Goal: Transaction & Acquisition: Book appointment/travel/reservation

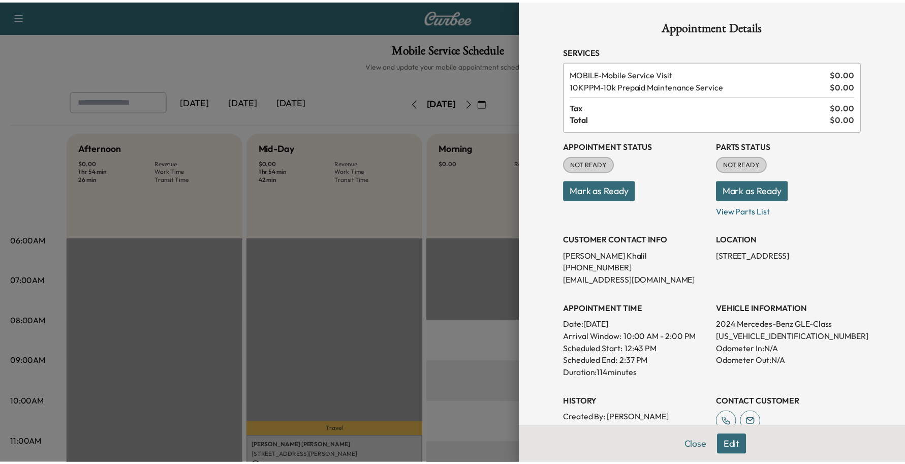
scroll to position [191, 0]
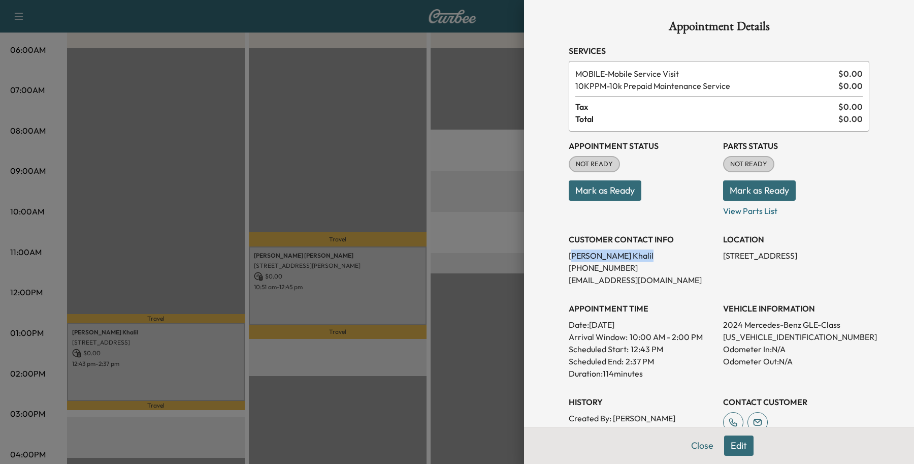
click at [685, 446] on button "Close" at bounding box center [703, 445] width 36 height 20
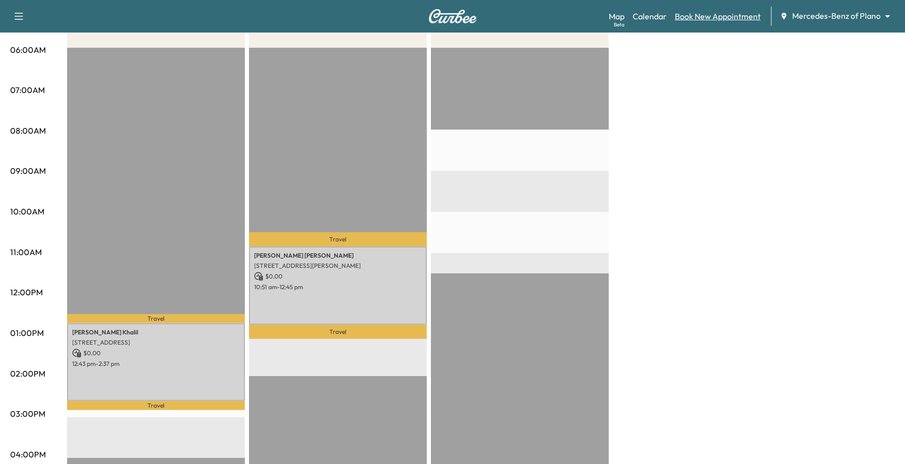
click at [714, 20] on link "Book New Appointment" at bounding box center [718, 16] width 86 height 12
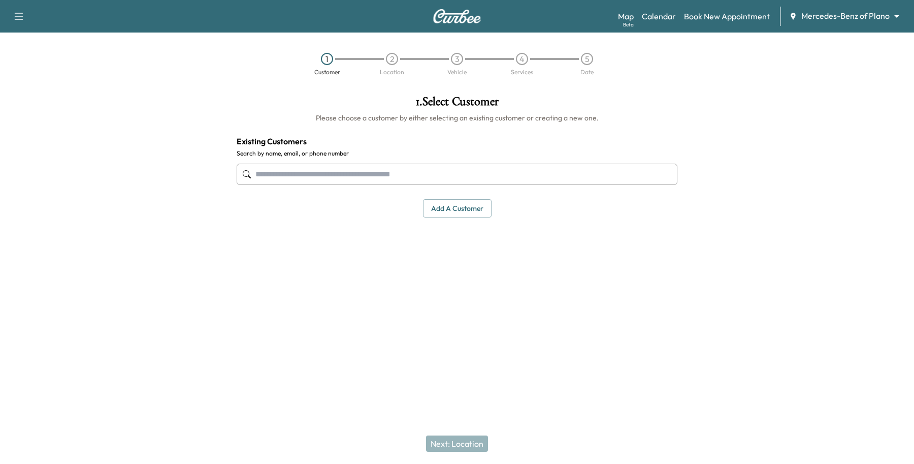
click at [388, 170] on input "text" at bounding box center [457, 174] width 441 height 21
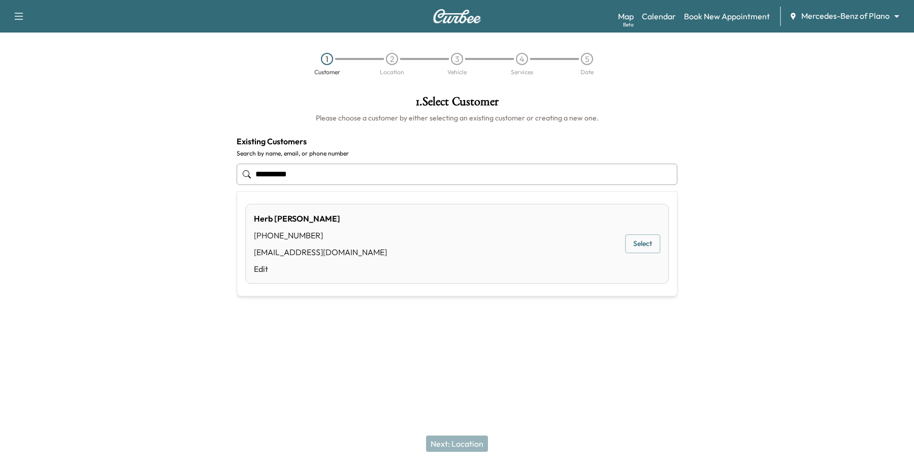
click at [644, 245] on button "Select" at bounding box center [642, 244] width 35 height 19
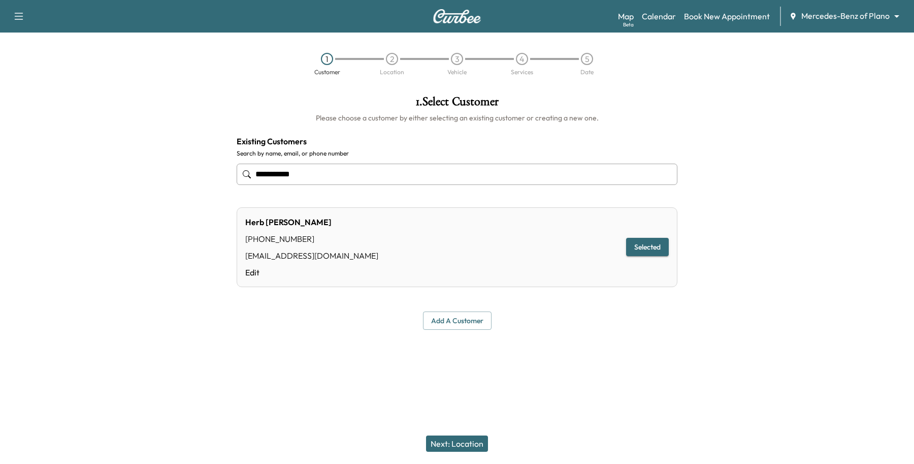
type input "**********"
click at [455, 445] on button "Next: Location" at bounding box center [457, 443] width 62 height 16
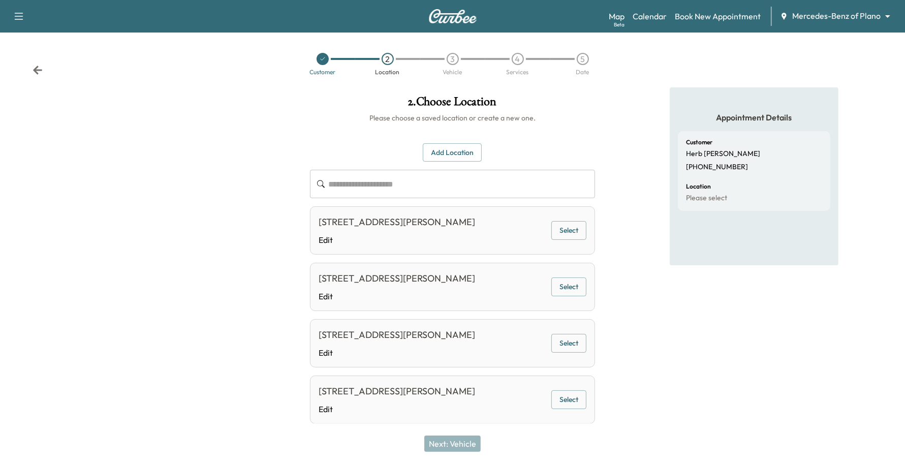
click at [565, 236] on button "Select" at bounding box center [568, 230] width 35 height 19
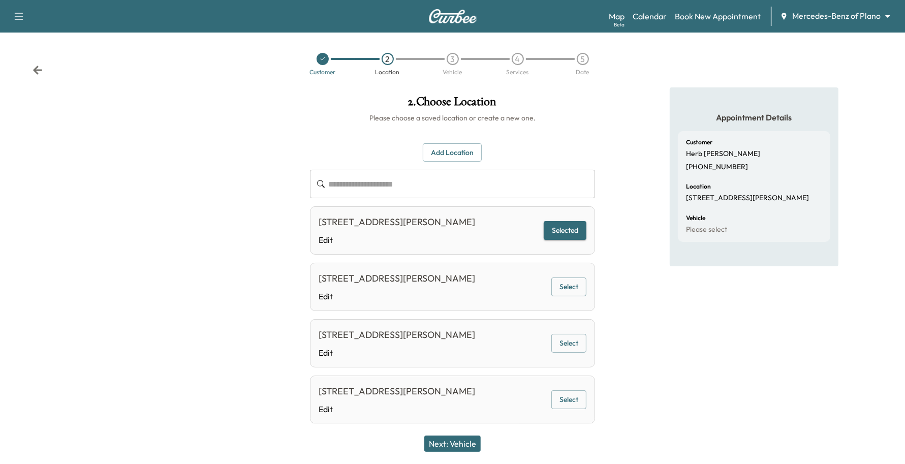
click at [463, 437] on button "Next: Vehicle" at bounding box center [452, 443] width 56 height 16
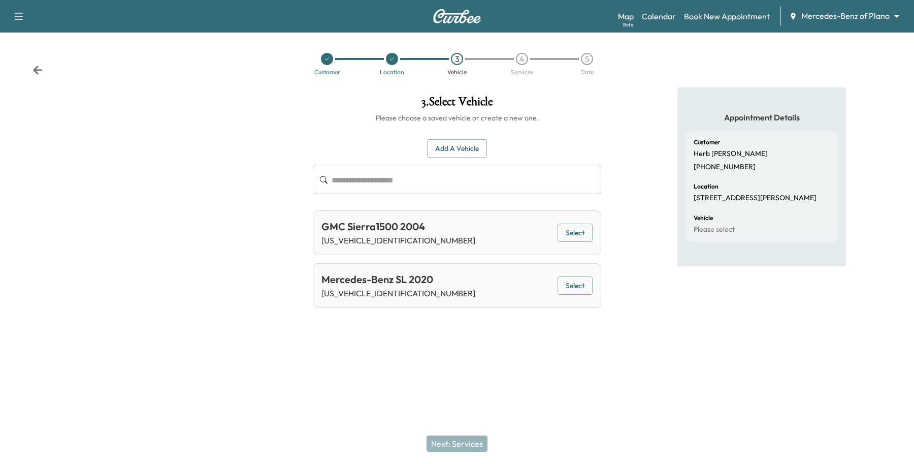
click at [572, 280] on button "Select" at bounding box center [575, 285] width 35 height 19
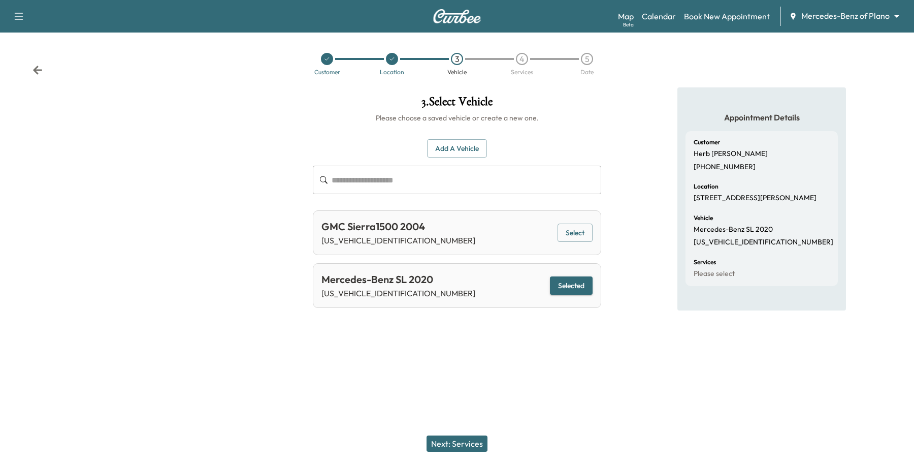
click at [484, 440] on button "Next: Services" at bounding box center [457, 443] width 61 height 16
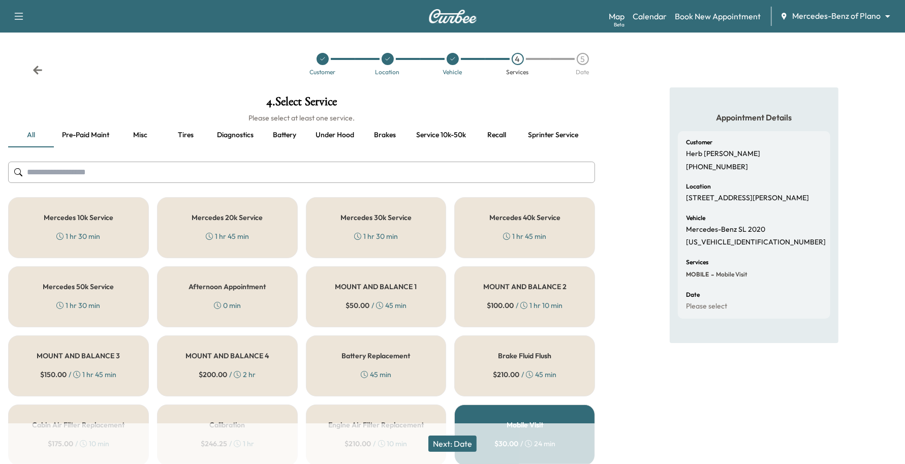
click at [112, 317] on div "Mercedes 50k Service 1 hr 30 min" at bounding box center [78, 296] width 141 height 61
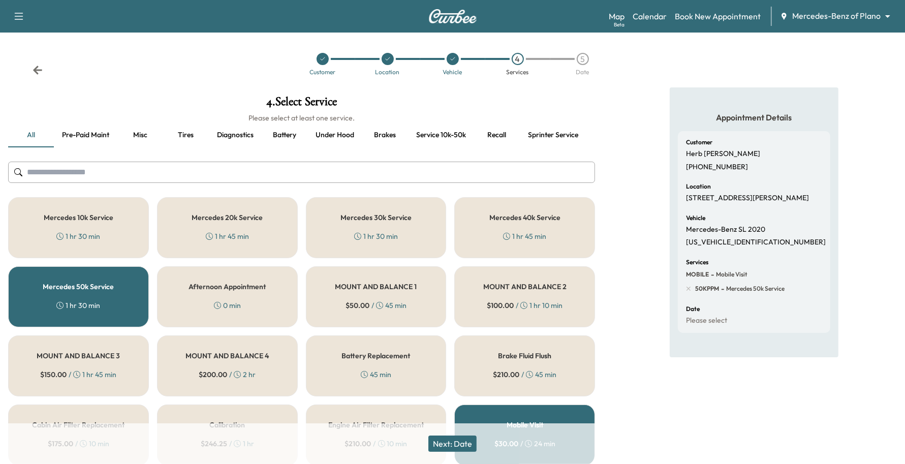
click at [461, 446] on button "Next: Date" at bounding box center [452, 443] width 48 height 16
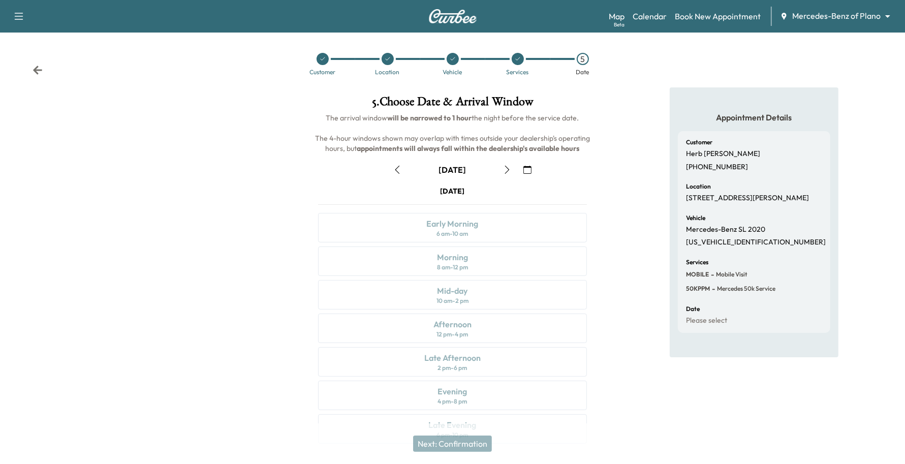
click at [530, 163] on button "button" at bounding box center [527, 170] width 17 height 16
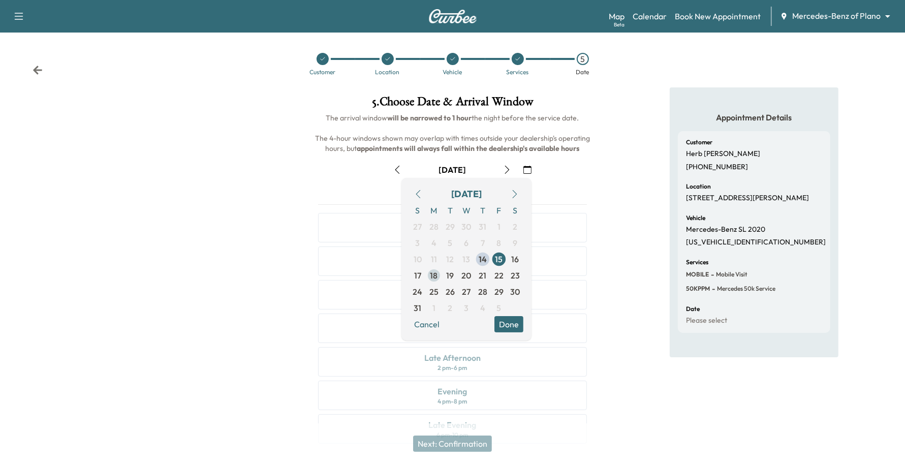
click at [433, 277] on span "18" at bounding box center [434, 275] width 8 height 12
click at [514, 321] on button "Done" at bounding box center [508, 324] width 29 height 16
